Goal: Task Accomplishment & Management: Manage account settings

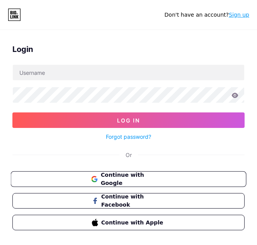
click at [136, 181] on span "Continue with Google" at bounding box center [133, 179] width 65 height 17
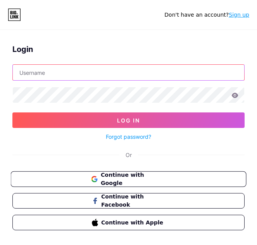
type input "[EMAIL_ADDRESS][DOMAIN_NAME]"
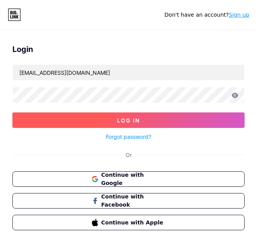
click at [158, 121] on button "Log In" at bounding box center [128, 119] width 232 height 15
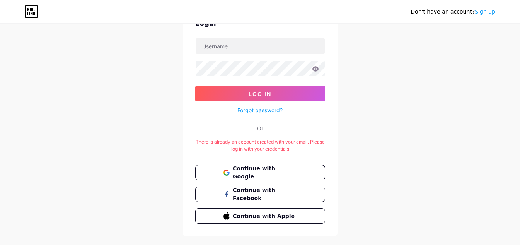
scroll to position [60, 0]
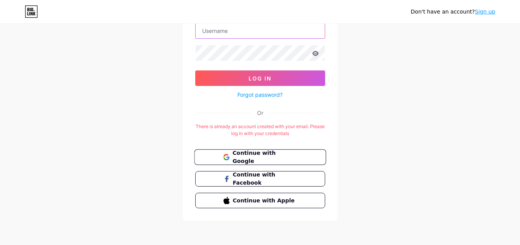
type input "[EMAIL_ADDRESS][DOMAIN_NAME]"
click at [274, 157] on span "Continue with Google" at bounding box center [265, 157] width 65 height 17
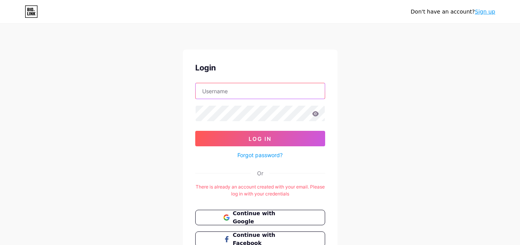
type input "[EMAIL_ADDRESS][DOMAIN_NAME]"
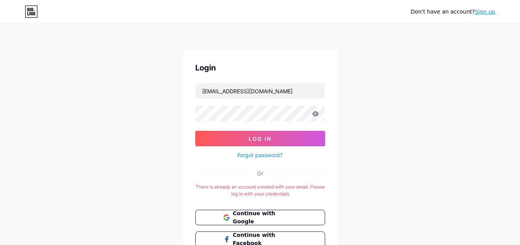
click at [487, 14] on link "Sign up" at bounding box center [485, 12] width 21 height 6
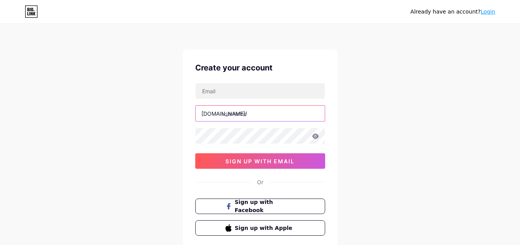
click at [243, 116] on input "text" at bounding box center [260, 113] width 129 height 15
paste input "https//[DOMAIN_NAME]/fatannonimous"
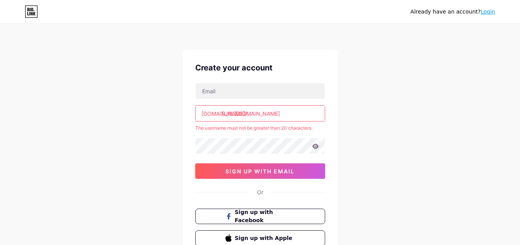
drag, startPoint x: 222, startPoint y: 111, endPoint x: 260, endPoint y: 112, distance: 38.3
click at [260, 112] on input "[URL][DOMAIN_NAME]" at bounding box center [260, 113] width 129 height 15
type input "fatannonimous"
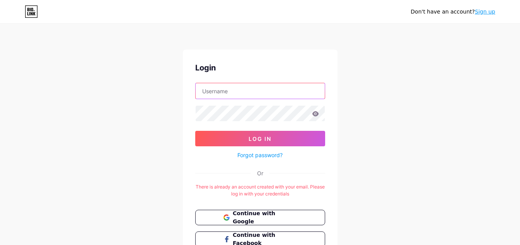
type input "[EMAIL_ADDRESS][DOMAIN_NAME]"
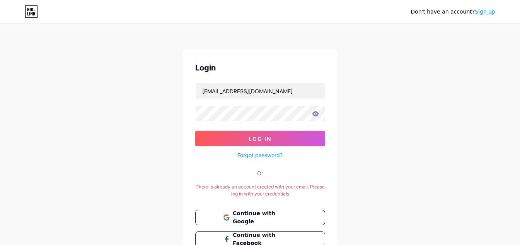
click at [316, 111] on icon at bounding box center [315, 113] width 7 height 5
click at [317, 113] on icon at bounding box center [315, 113] width 7 height 5
click at [315, 114] on icon at bounding box center [315, 113] width 7 height 5
click at [407, 157] on div "Don't have an account? Sign up Login [EMAIL_ADDRESS][DOMAIN_NAME] Log In Forgot…" at bounding box center [260, 153] width 520 height 306
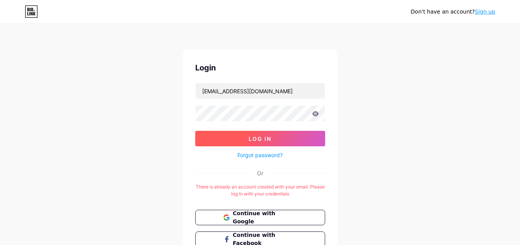
click at [260, 143] on button "Log In" at bounding box center [260, 138] width 130 height 15
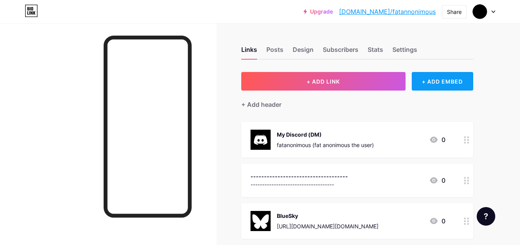
click at [449, 83] on div "+ ADD EMBED" at bounding box center [443, 81] width 62 height 19
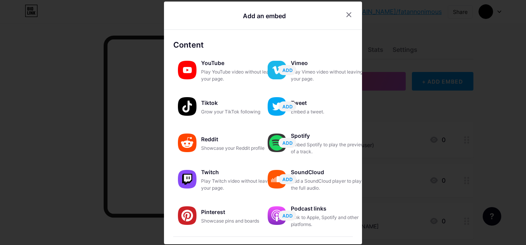
click at [346, 13] on icon at bounding box center [349, 15] width 6 height 6
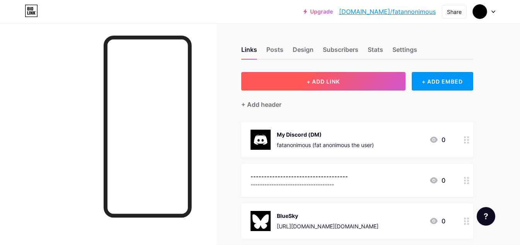
click at [341, 83] on button "+ ADD LINK" at bounding box center [323, 81] width 164 height 19
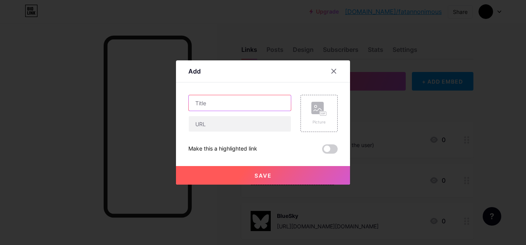
click at [235, 106] on input "text" at bounding box center [240, 102] width 102 height 15
type input "Furrafinity"
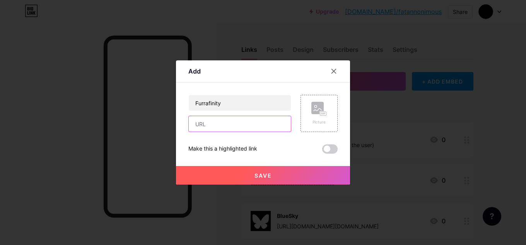
click at [211, 125] on input "text" at bounding box center [240, 123] width 102 height 15
paste input "https://www.furaffinity.net/user/anonimooo"
click at [209, 124] on input "https://www.furaffinity.net/user/anonimooo" at bounding box center [240, 123] width 102 height 15
drag, startPoint x: 210, startPoint y: 123, endPoint x: 231, endPoint y: 129, distance: 21.7
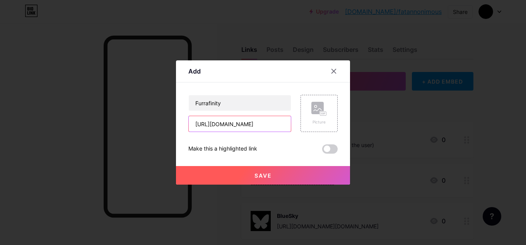
click at [231, 129] on input "https://www.furaffinity.net/user/anonimooo" at bounding box center [240, 123] width 102 height 15
type input "https://www.furaffinity.net/user/anonimooo"
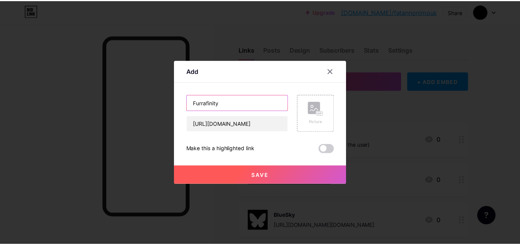
scroll to position [0, 0]
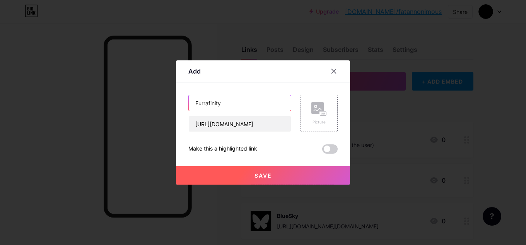
drag, startPoint x: 200, startPoint y: 104, endPoint x: 248, endPoint y: 101, distance: 48.4
click at [248, 101] on input "Furrafinity" at bounding box center [240, 102] width 102 height 15
paste input "af"
type input "Furaffinity"
click at [308, 115] on div "Picture" at bounding box center [319, 113] width 37 height 37
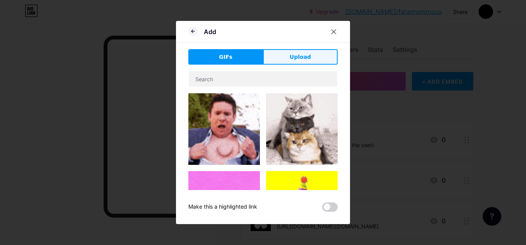
click at [289, 59] on button "Upload" at bounding box center [300, 56] width 75 height 15
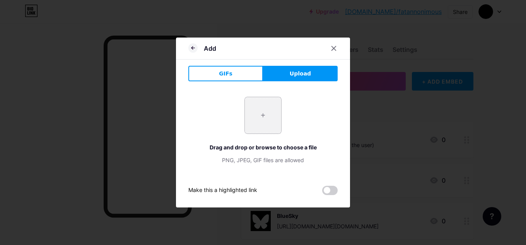
click at [260, 126] on input "file" at bounding box center [263, 115] width 36 height 36
type input "C:\fakepath\fur.png"
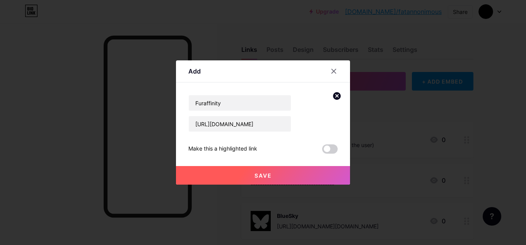
click at [265, 173] on span "Save" at bounding box center [263, 175] width 17 height 7
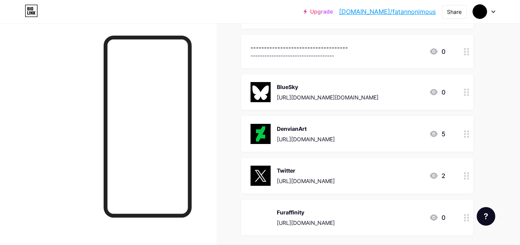
scroll to position [209, 0]
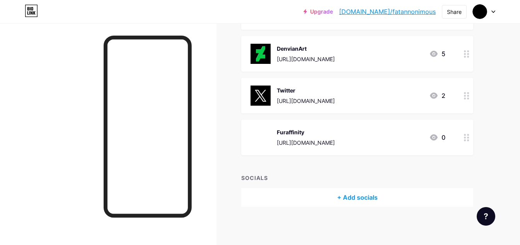
click at [388, 135] on div "Furaffinity https://www.furaffinity.net/user/anonimooo 0" at bounding box center [348, 137] width 195 height 20
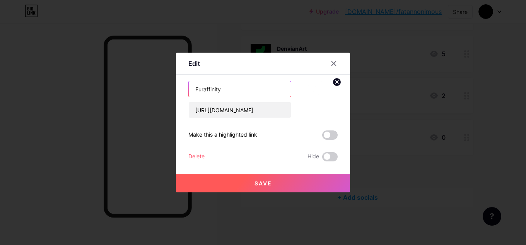
click at [239, 93] on input "Furaffinity" at bounding box center [240, 88] width 102 height 15
type input "Furaffinity (not to active)"
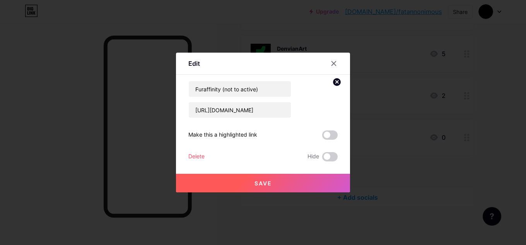
click at [258, 185] on span "Save" at bounding box center [263, 183] width 17 height 7
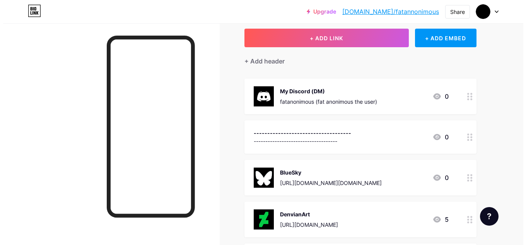
scroll to position [0, 0]
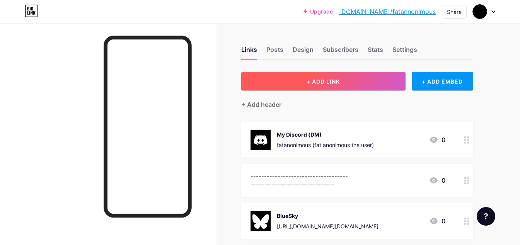
click at [332, 84] on span "+ ADD LINK" at bounding box center [323, 81] width 33 height 7
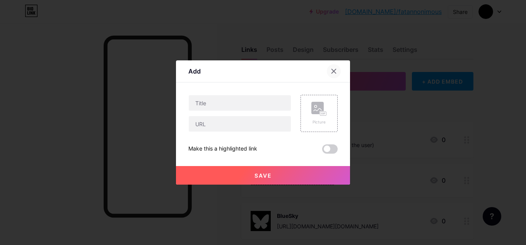
click at [333, 70] on icon at bounding box center [334, 71] width 6 height 6
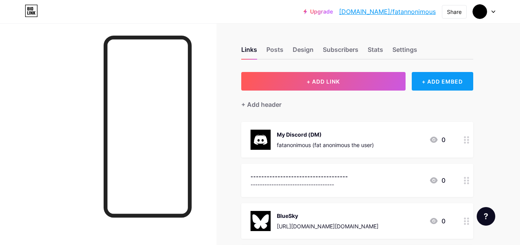
click at [434, 82] on div "+ ADD EMBED" at bounding box center [443, 81] width 62 height 19
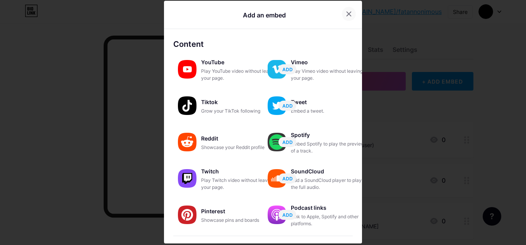
click at [346, 13] on icon at bounding box center [349, 14] width 6 height 6
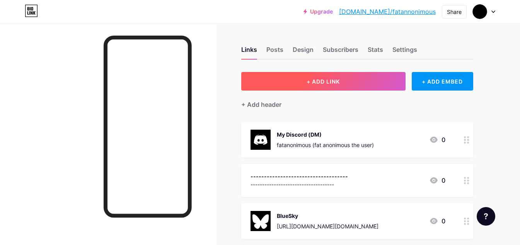
click at [320, 79] on span "+ ADD LINK" at bounding box center [323, 81] width 33 height 7
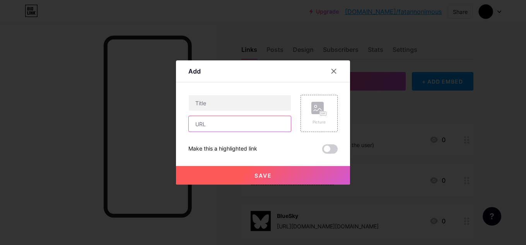
click at [205, 123] on input "text" at bounding box center [240, 123] width 102 height 15
paste input "https://www.instagram.com/fat.nonimous/"
drag, startPoint x: 210, startPoint y: 122, endPoint x: 233, endPoint y: 126, distance: 23.1
click at [233, 126] on input "https://www.instagram.com/fat.nonimous/" at bounding box center [240, 123] width 102 height 15
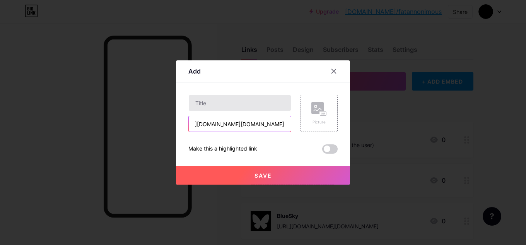
type input "https://www.instagram.com/fat.nonimous/"
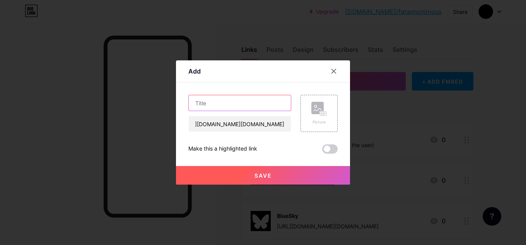
click at [225, 106] on input "text" at bounding box center [240, 102] width 102 height 15
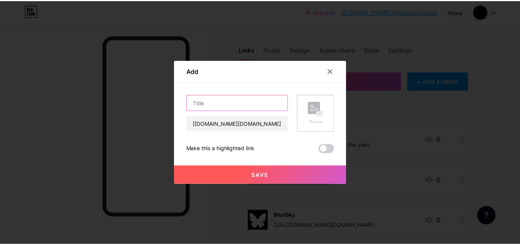
scroll to position [0, 0]
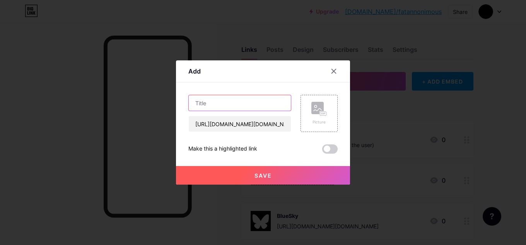
paste input "instagram"
click at [197, 101] on input "instagram" at bounding box center [240, 102] width 102 height 15
type input "Instagram (not to used)"
click at [322, 115] on rect at bounding box center [323, 114] width 6 height 4
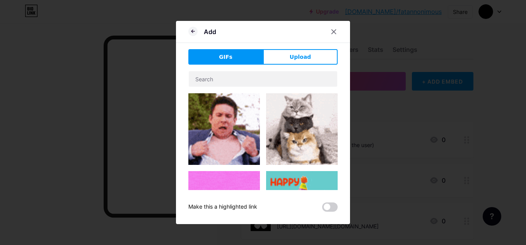
drag, startPoint x: 307, startPoint y: 40, endPoint x: 306, endPoint y: 58, distance: 17.5
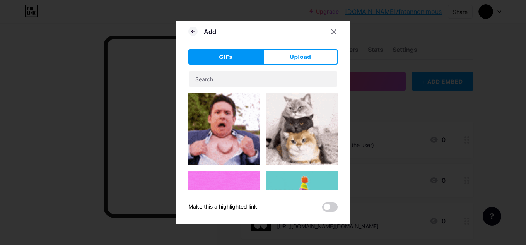
click at [307, 40] on div "Add" at bounding box center [263, 34] width 174 height 18
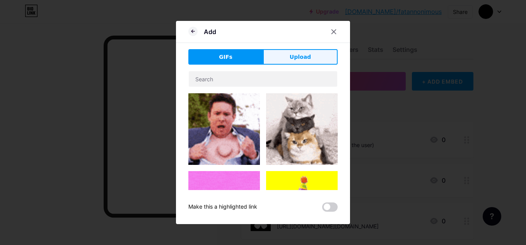
click at [306, 58] on span "Upload" at bounding box center [300, 57] width 21 height 8
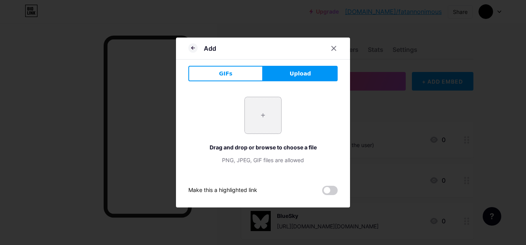
click at [269, 115] on input "file" at bounding box center [263, 115] width 36 height 36
type input "C:\fakepath\Black-And-White-Instagram-Logo-PNG-File.png"
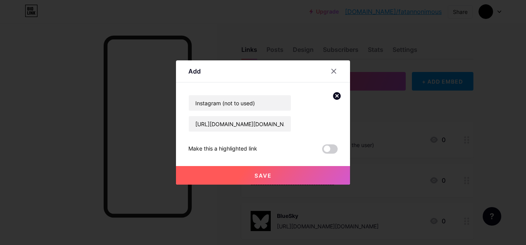
click at [261, 177] on span "Save" at bounding box center [263, 175] width 17 height 7
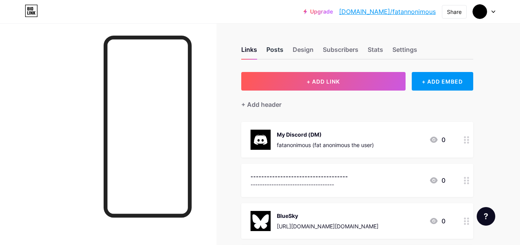
click at [275, 55] on div "Posts" at bounding box center [275, 52] width 17 height 14
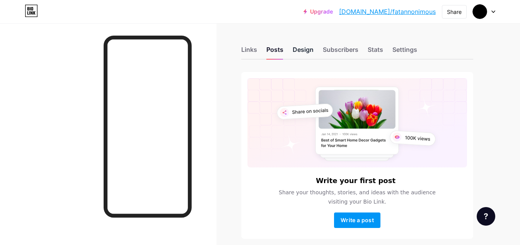
click at [297, 50] on div "Design" at bounding box center [303, 52] width 21 height 14
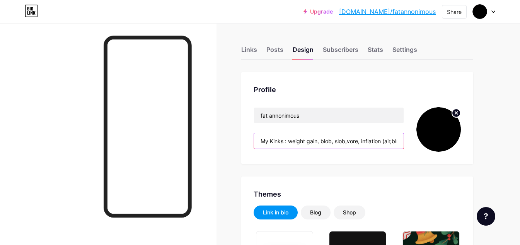
click at [319, 142] on input "My Kinks : weight gain, blob, slob,vore, inflation (air,blueberry,slime,water) …" at bounding box center [329, 140] width 150 height 15
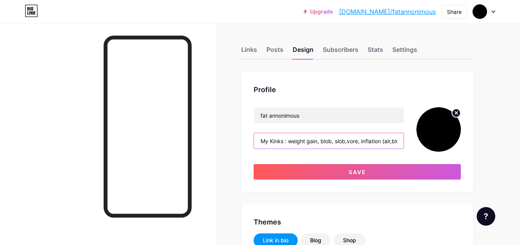
type input "My Kinks : weight gain, blob, slob,vore, inflation (air,blueberry,slime,water) …"
